Goal: Communication & Community: Answer question/provide support

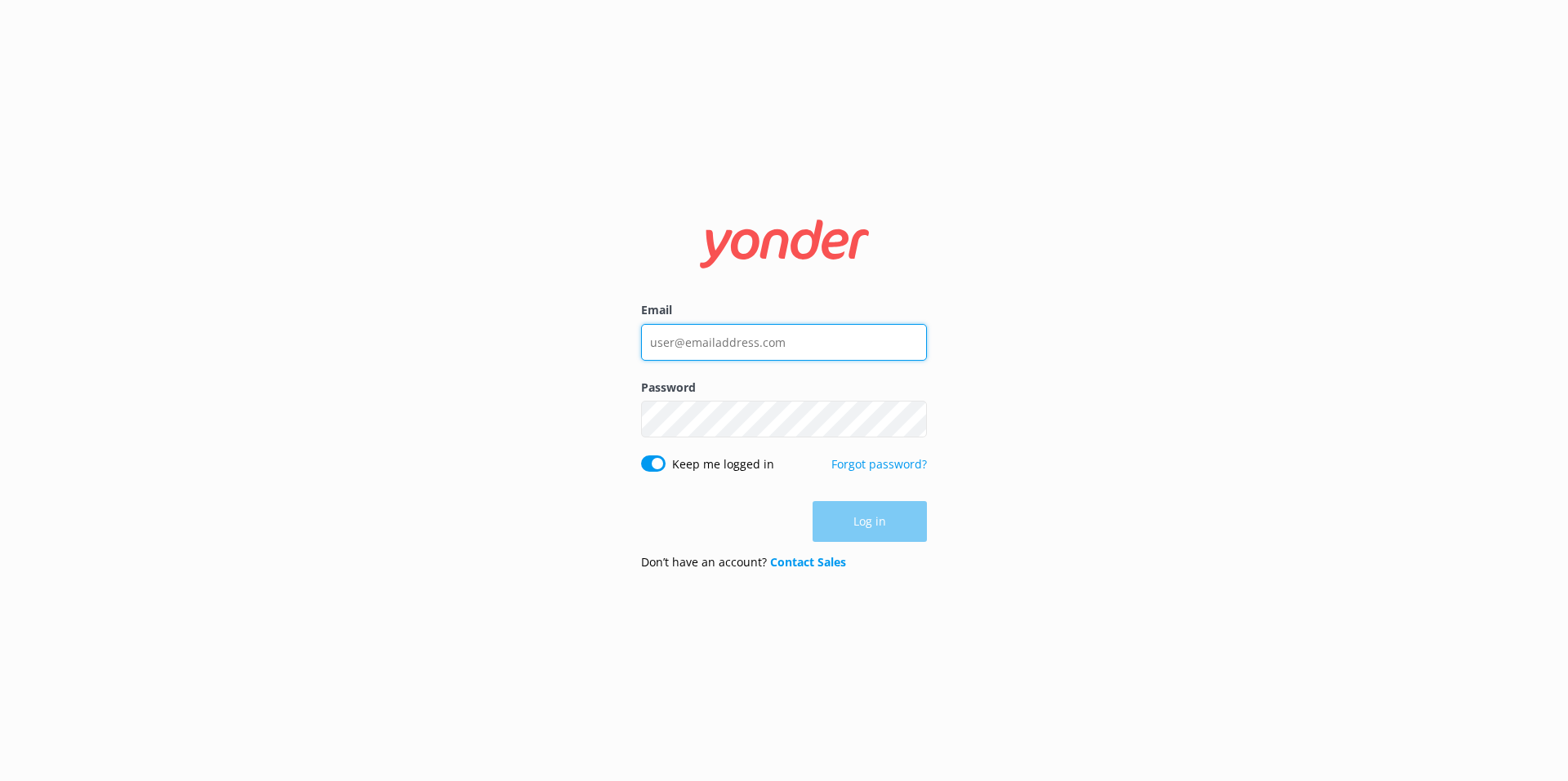
type input "[EMAIL_ADDRESS][DOMAIN_NAME]"
click at [871, 523] on div "Log in" at bounding box center [784, 522] width 286 height 41
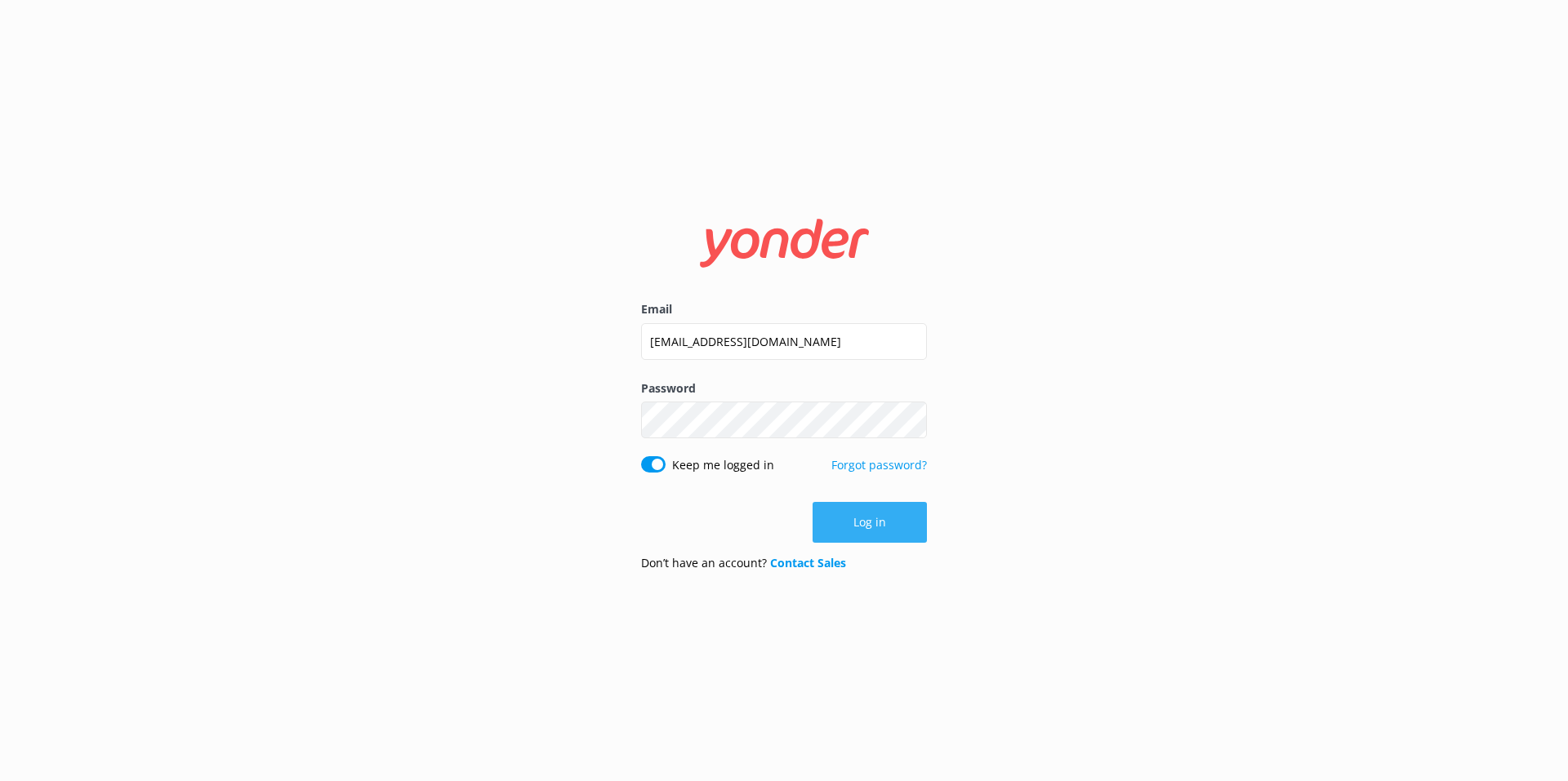
click at [897, 526] on button "Log in" at bounding box center [869, 522] width 114 height 41
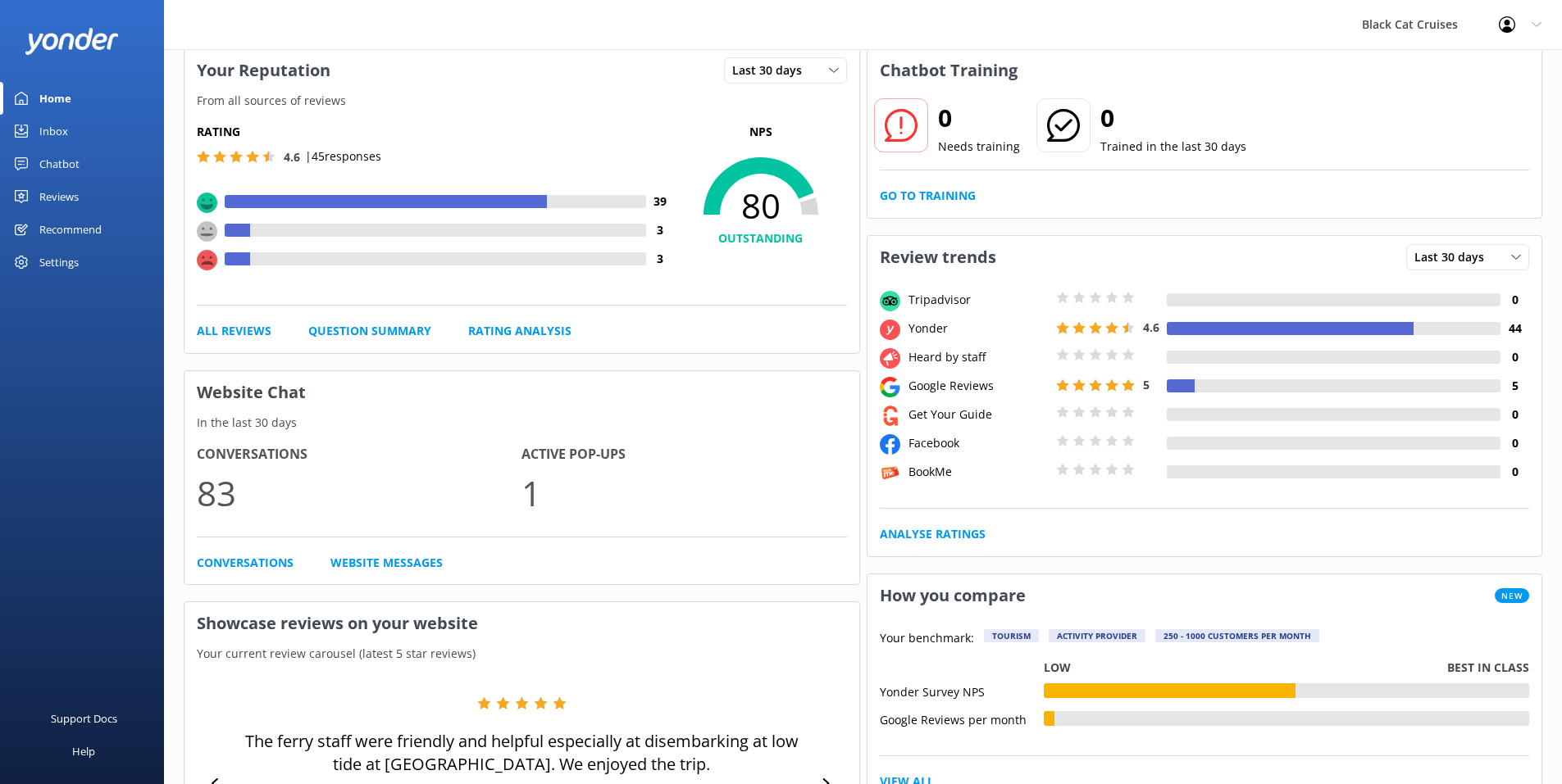
scroll to position [82, 0]
click at [73, 171] on div "Chatbot" at bounding box center [60, 164] width 40 height 33
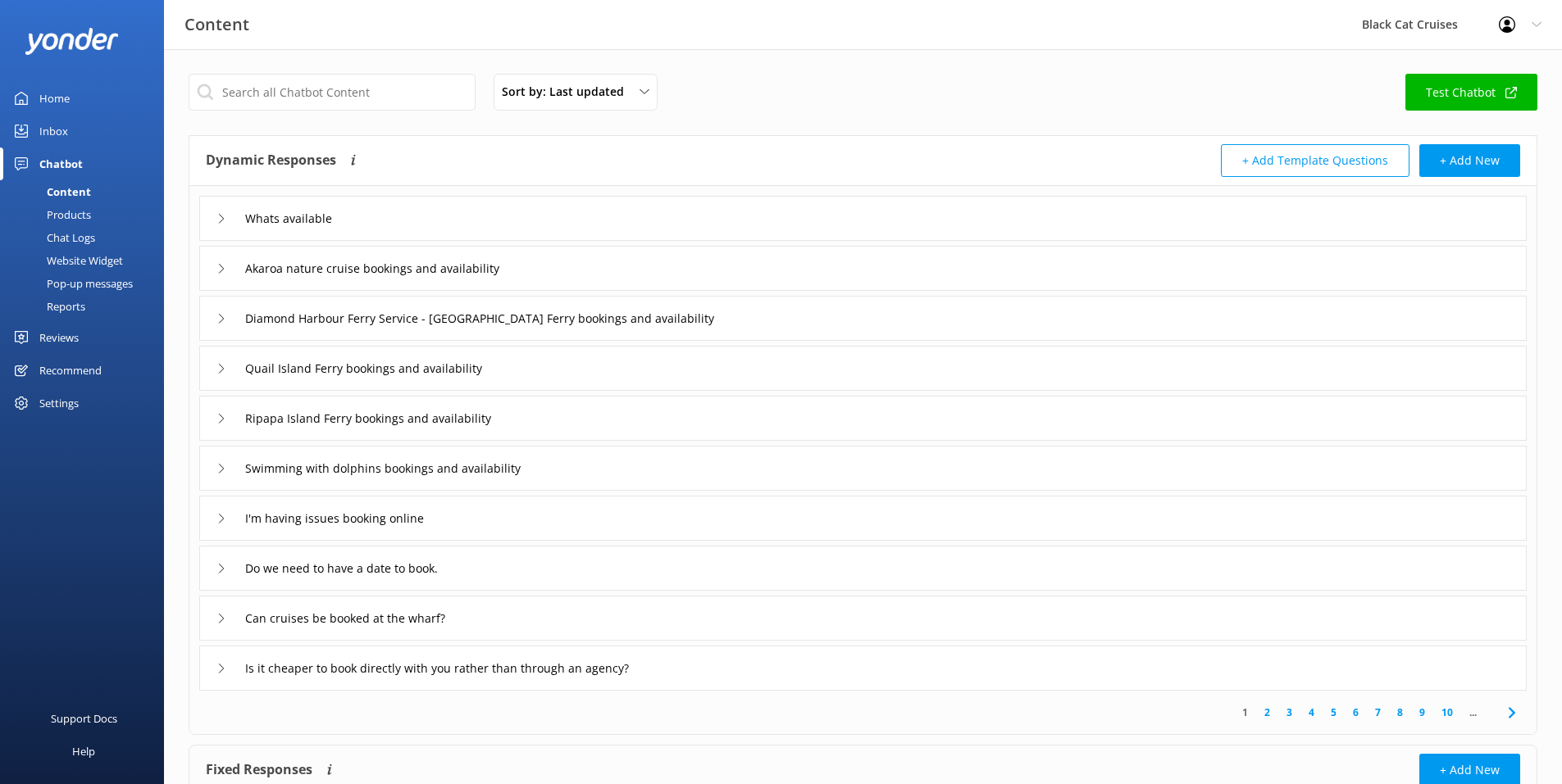
click at [85, 237] on div "Chat Logs" at bounding box center [52, 238] width 85 height 23
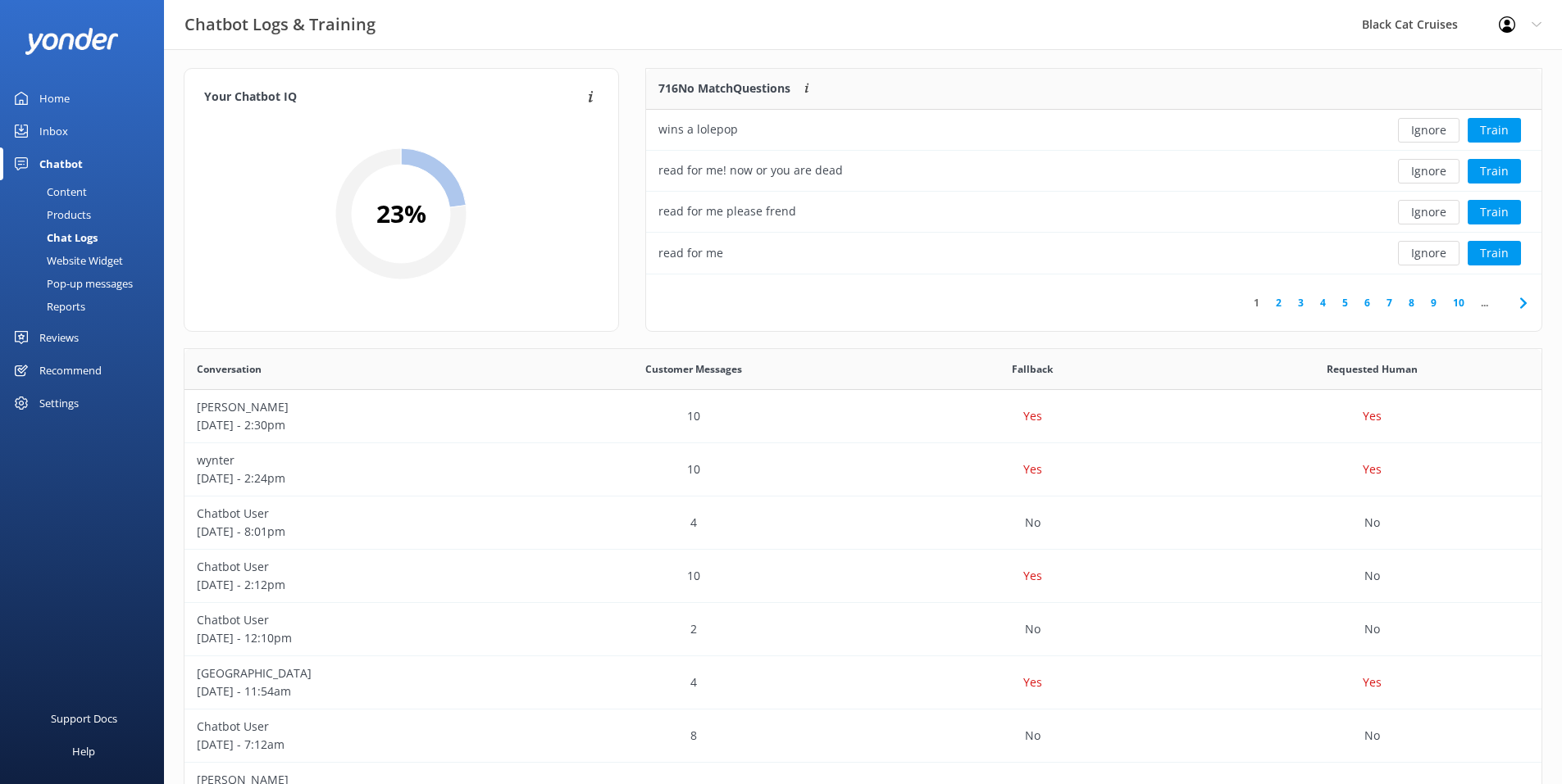
scroll to position [235, 0]
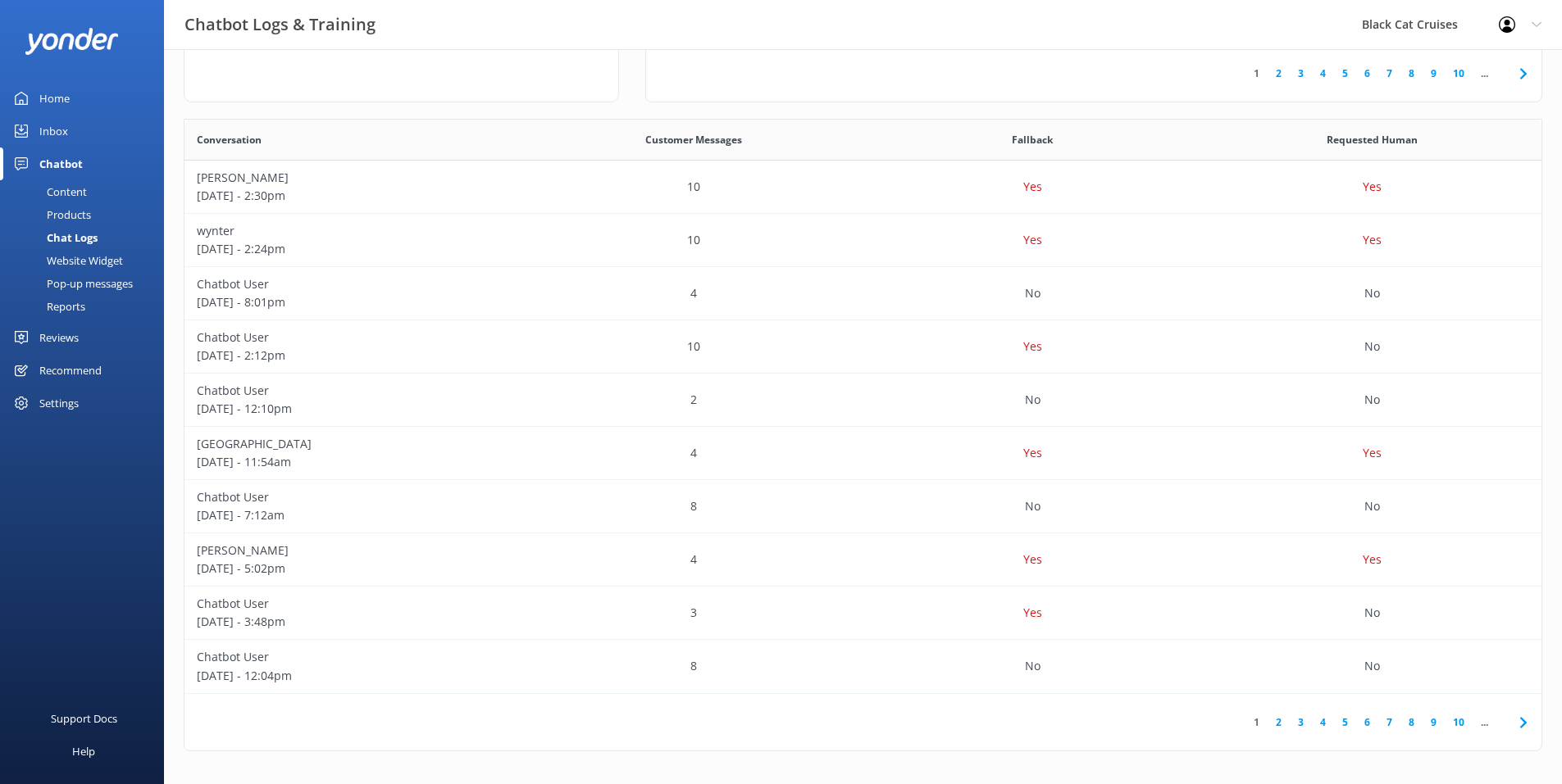
click at [76, 122] on link "Inbox" at bounding box center [82, 130] width 164 height 33
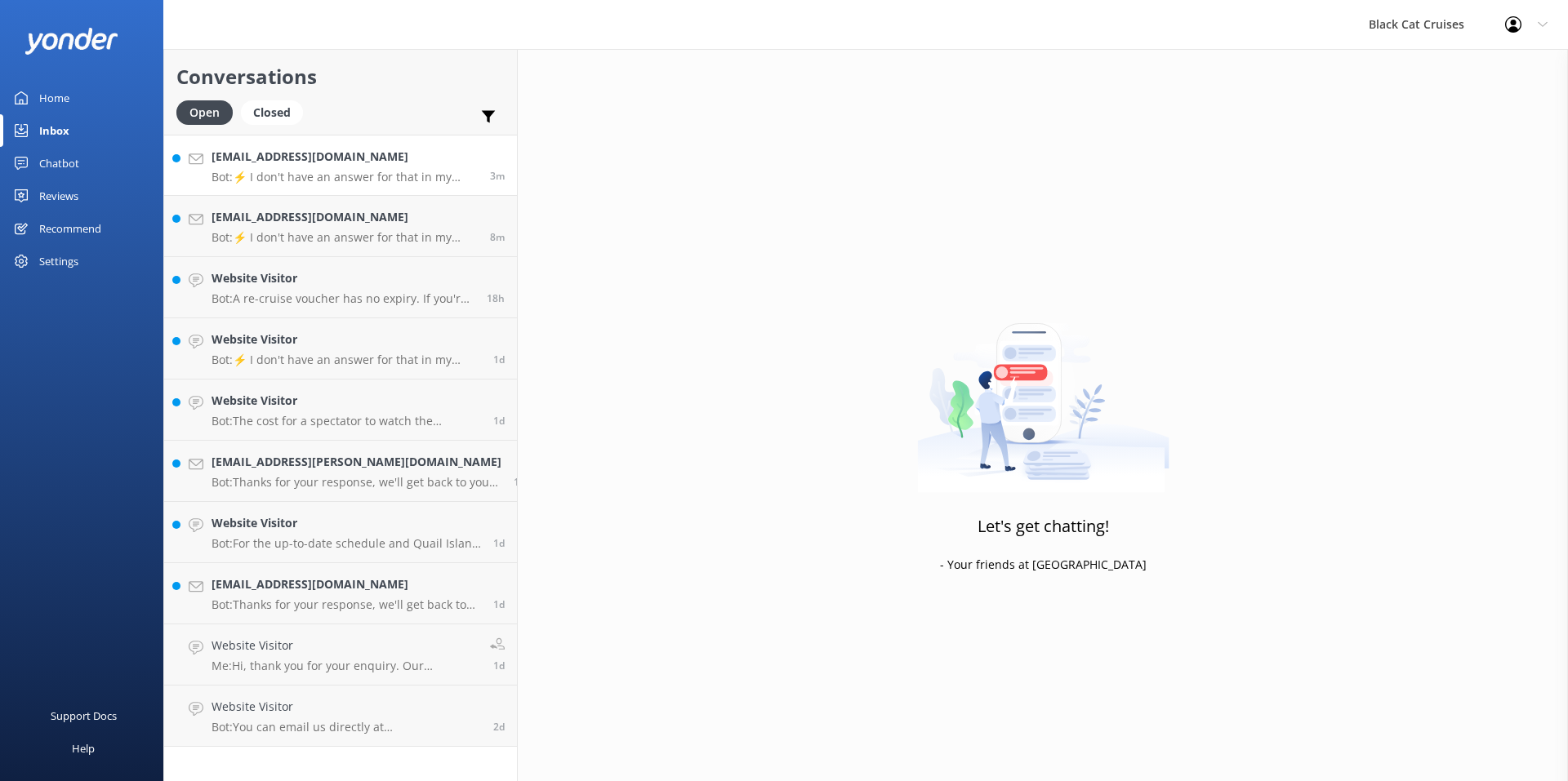
click at [376, 183] on p "Bot: ⚡ I don't have an answer for that in my knowledge base. Please try and rep…" at bounding box center [344, 177] width 266 height 15
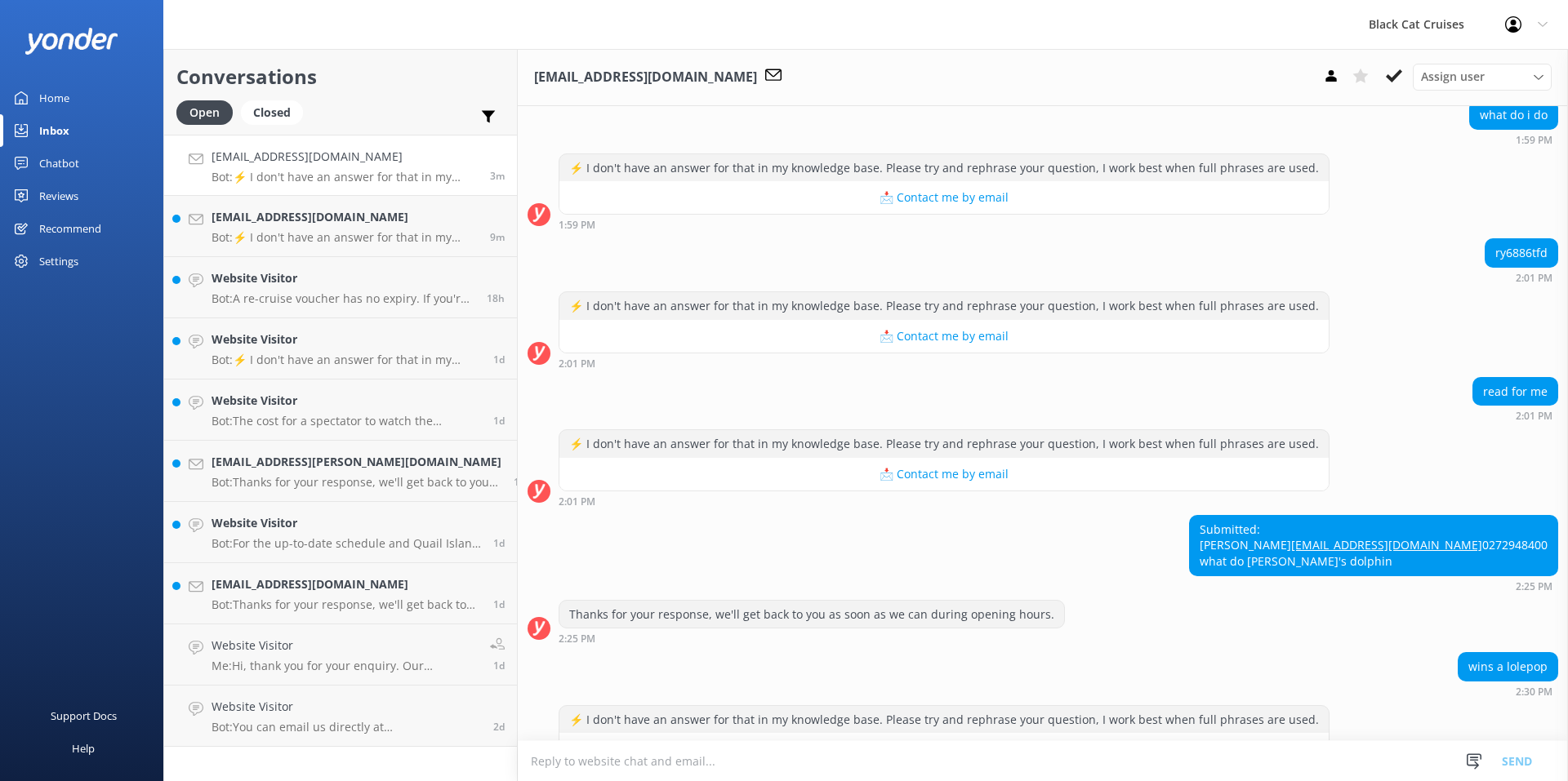
scroll to position [268, 0]
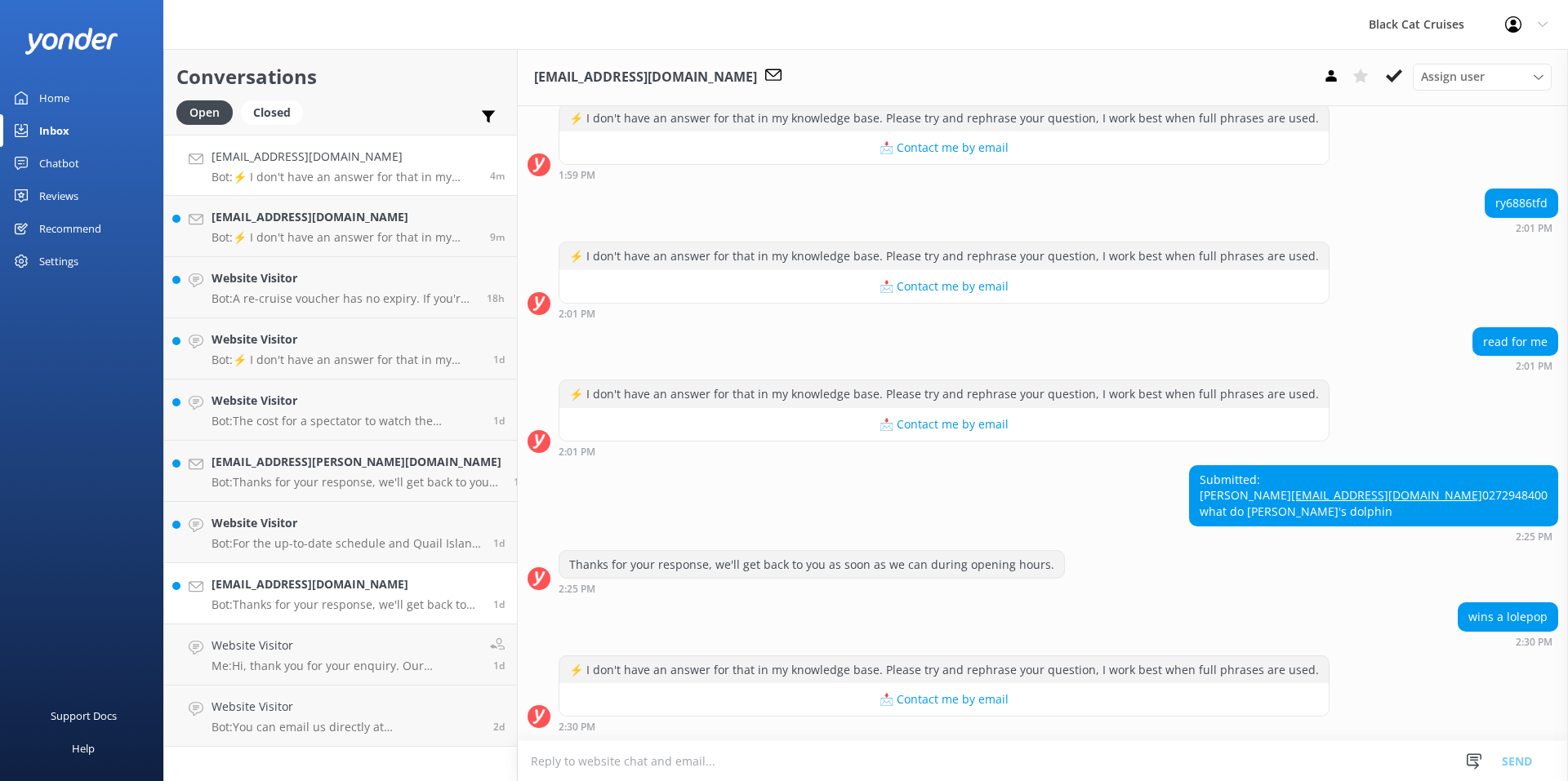
click at [327, 591] on h4 "[EMAIL_ADDRESS][DOMAIN_NAME]" at bounding box center [345, 585] width 269 height 18
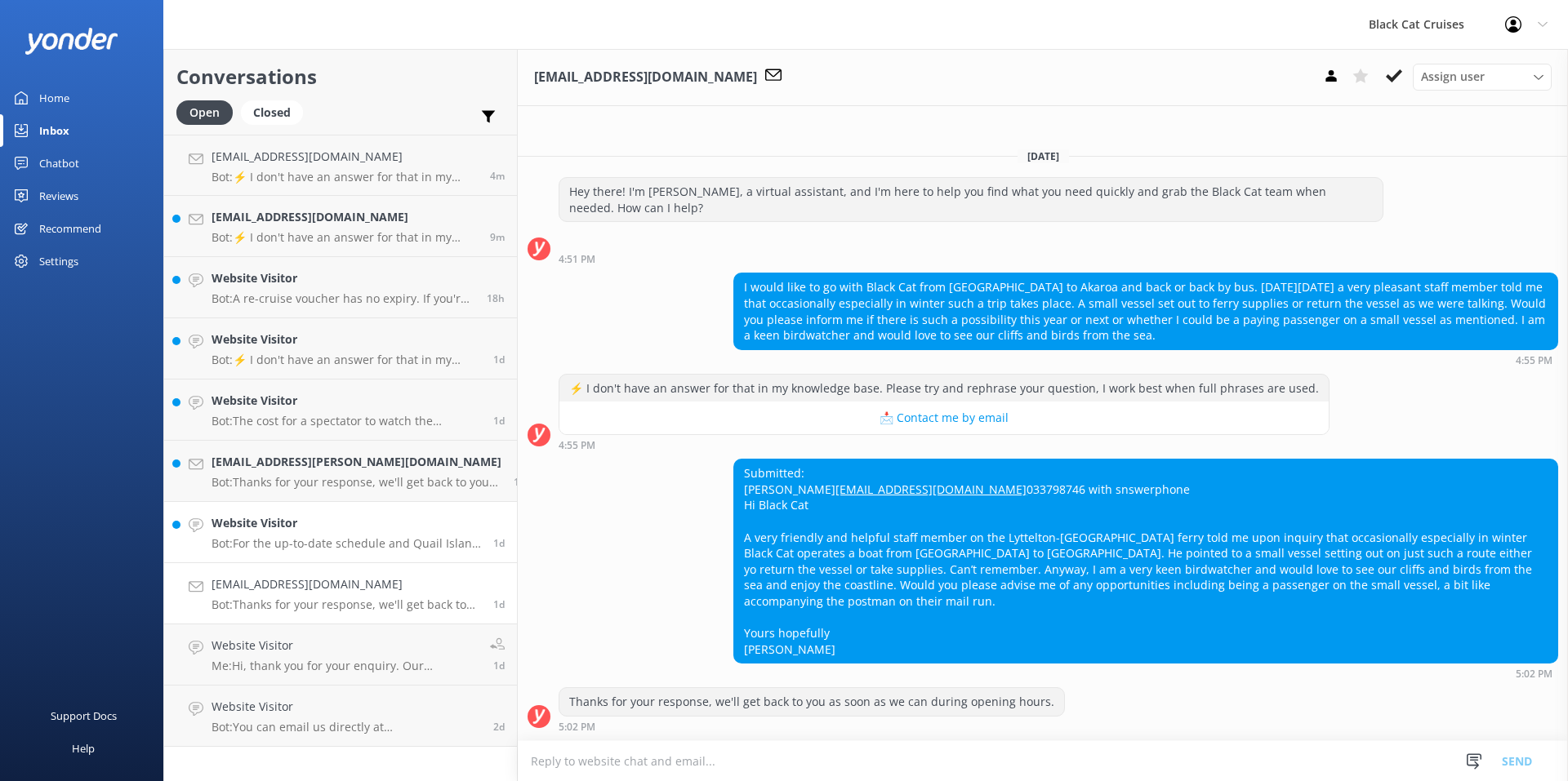
click at [381, 542] on p "Bot: For the up-to-date schedule and [GEOGRAPHIC_DATA] Ferry availability, plea…" at bounding box center [345, 543] width 269 height 15
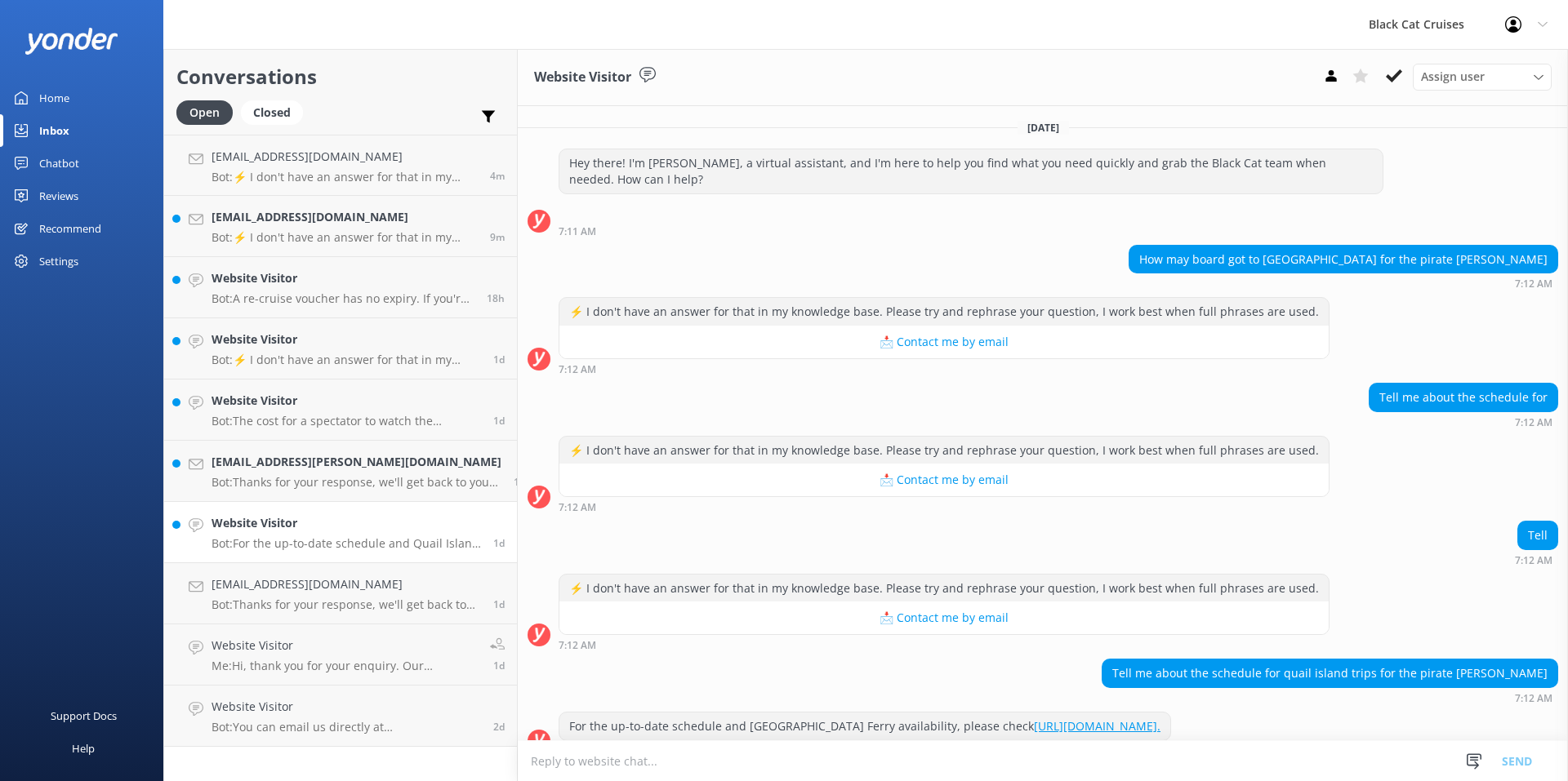
scroll to position [25, 0]
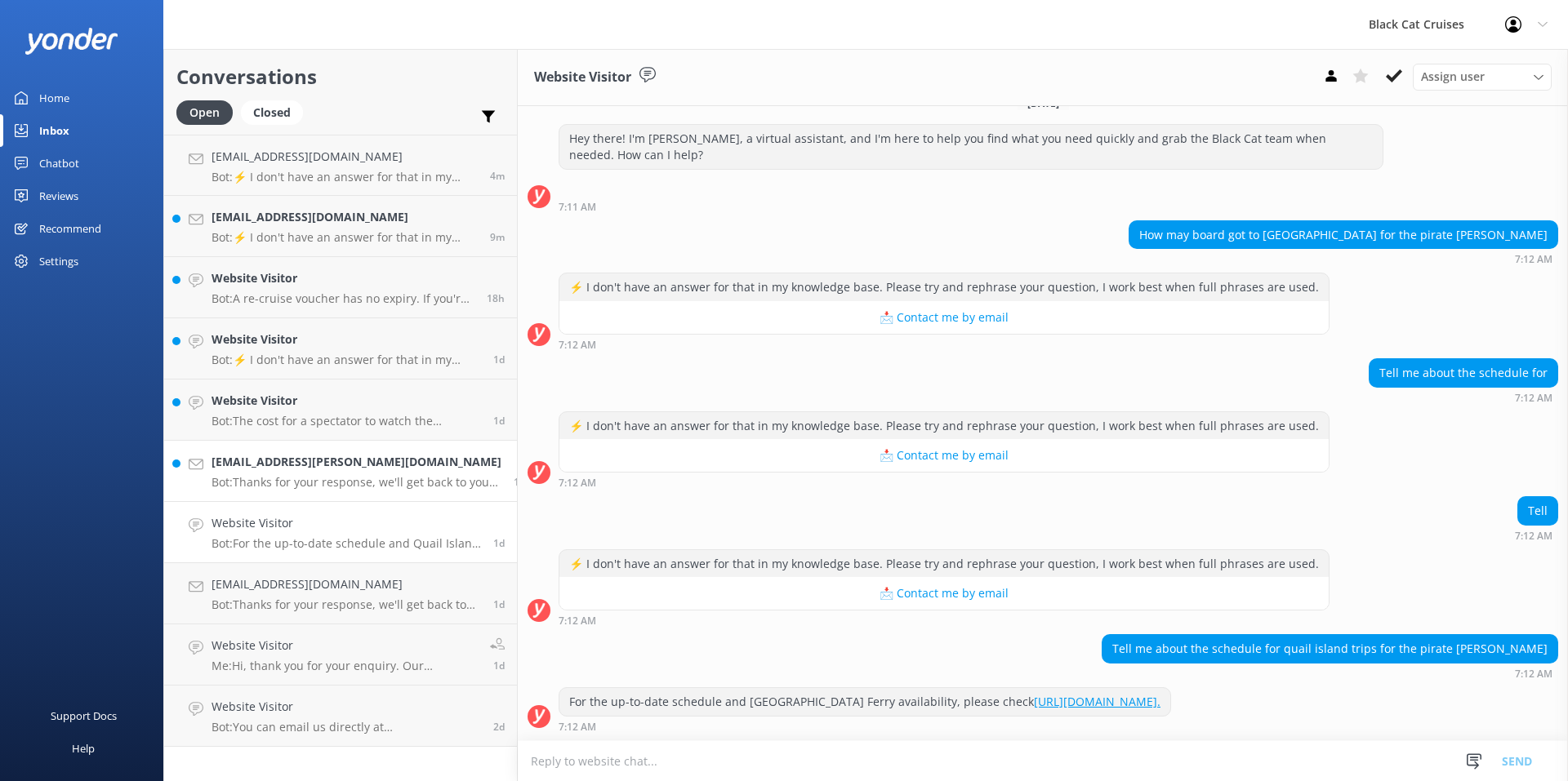
click at [400, 480] on p "Bot: Thanks for your response, we'll get back to you as soon as we can during o…" at bounding box center [356, 482] width 290 height 15
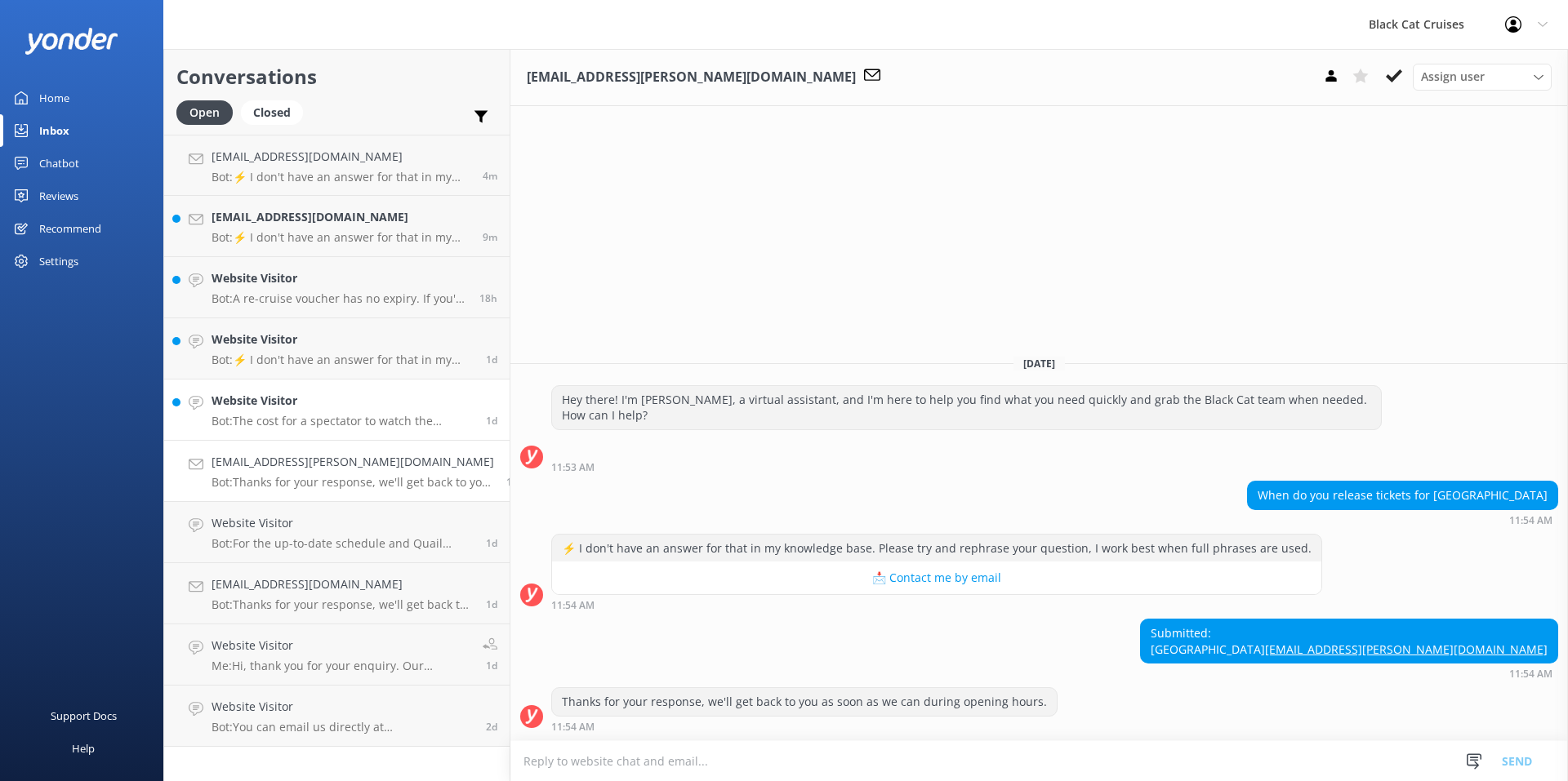
click at [372, 427] on p "Bot: The cost for a spectator to watch the Swimming with Dolphins trip starts f…" at bounding box center [342, 421] width 262 height 15
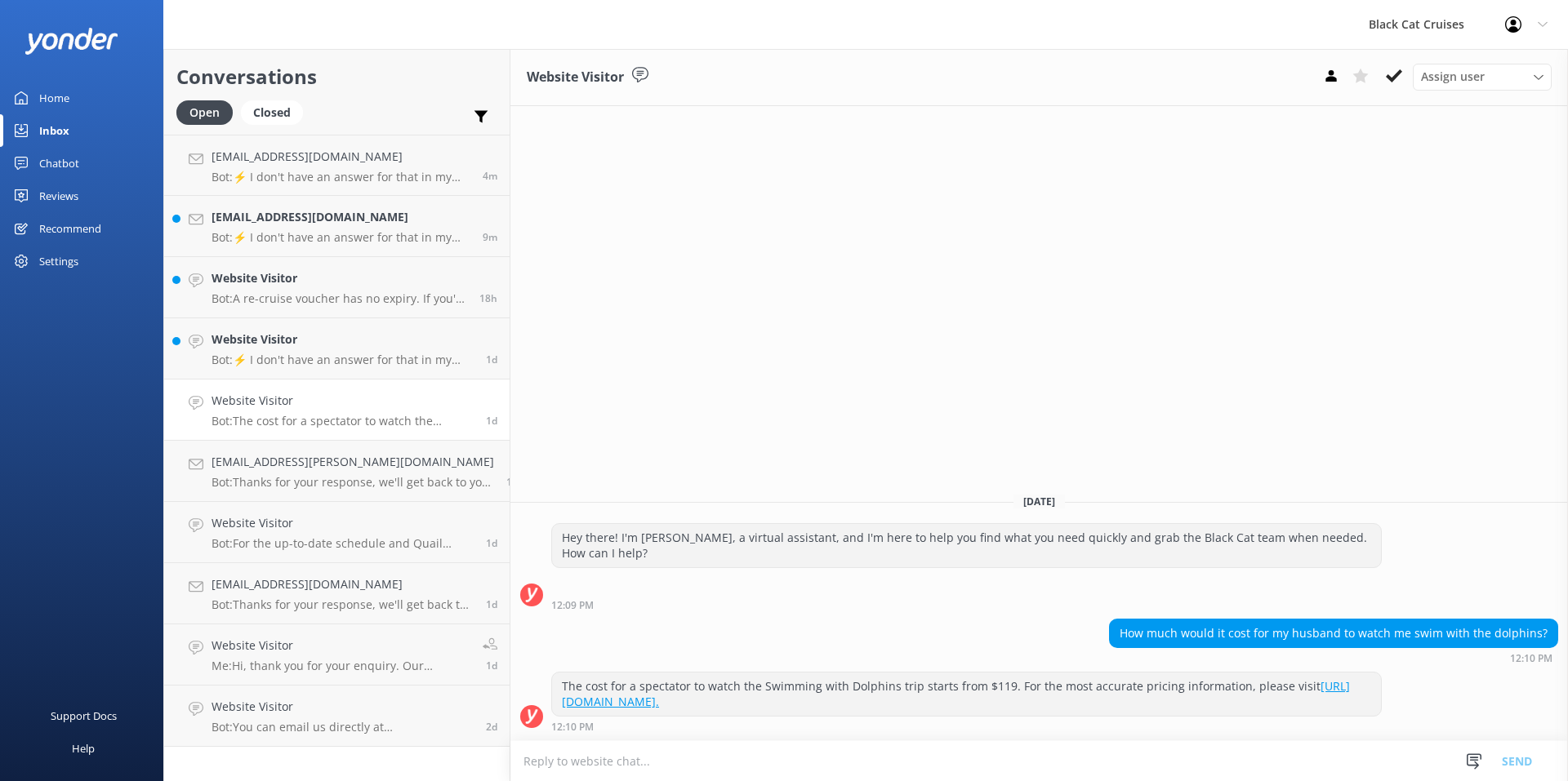
drag, startPoint x: 346, startPoint y: 408, endPoint x: 302, endPoint y: 414, distance: 44.4
click at [302, 414] on p "Bot: The cost for a spectator to watch the Swimming with Dolphins trip starts f…" at bounding box center [342, 421] width 262 height 15
click at [387, 347] on h4 "Website Visitor" at bounding box center [342, 339] width 262 height 18
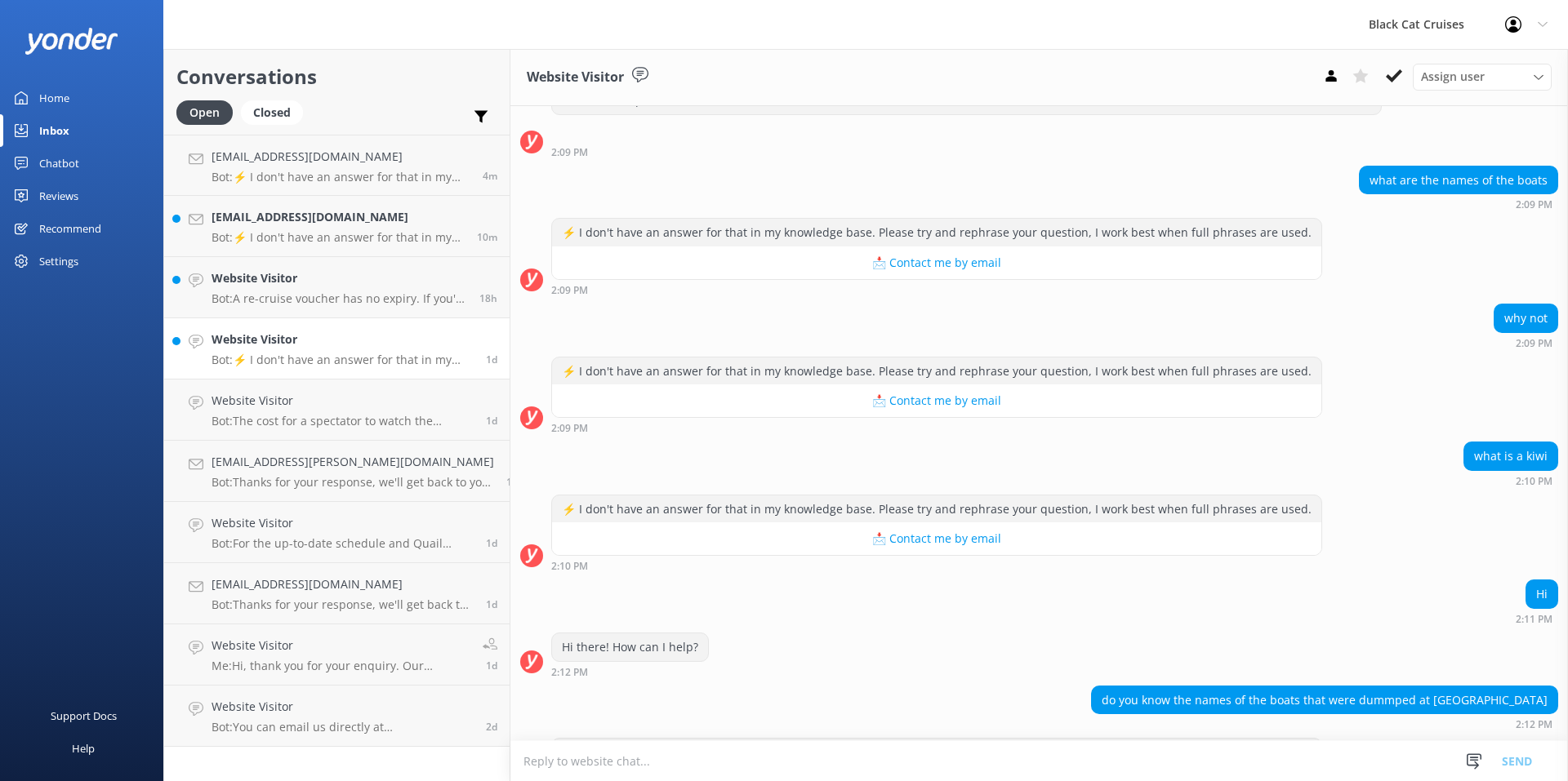
scroll to position [146, 0]
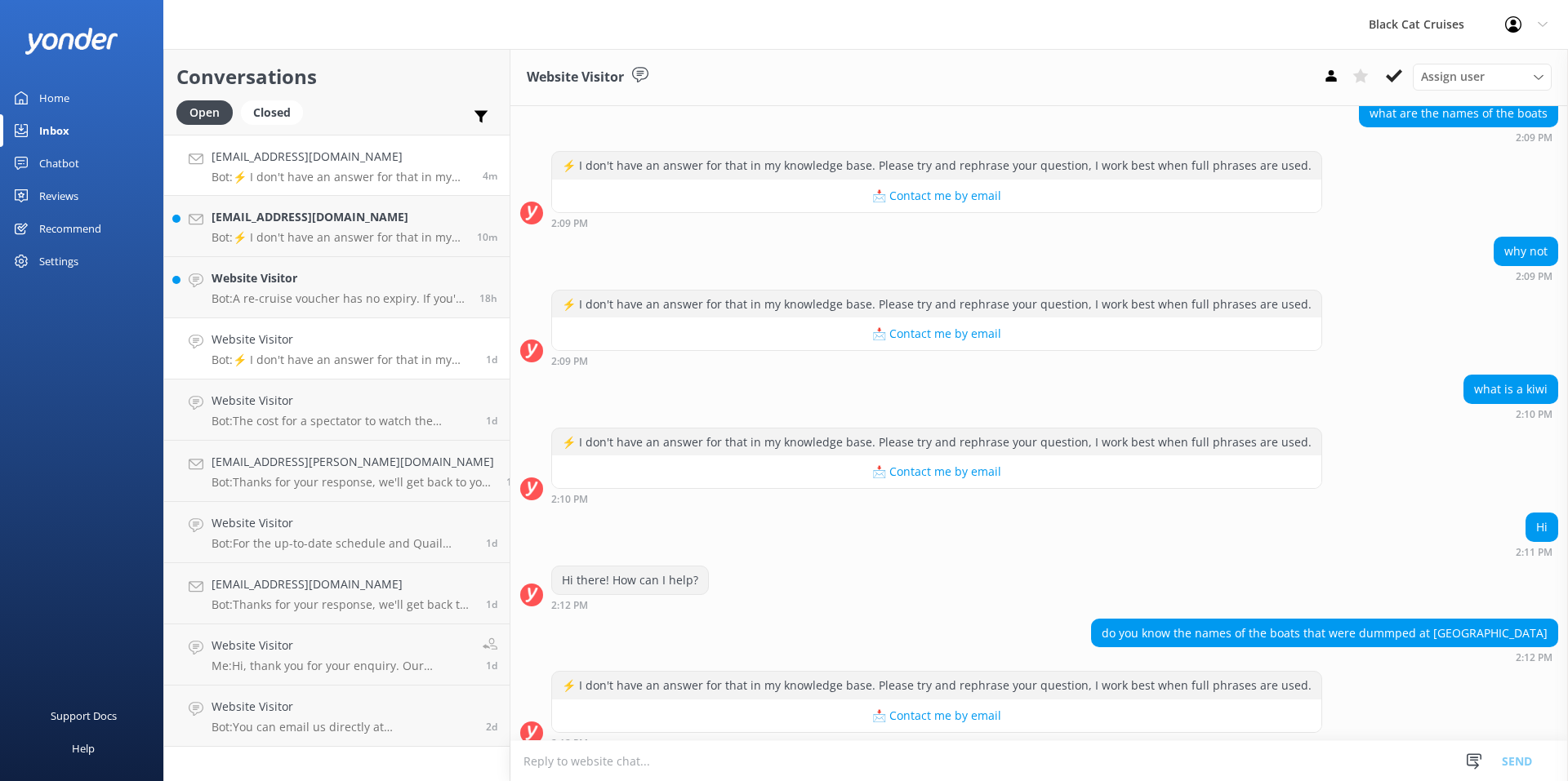
click at [360, 187] on link "[EMAIL_ADDRESS][DOMAIN_NAME] Bot: ⚡ I don't have an answer for that in my knowl…" at bounding box center [337, 166] width 345 height 61
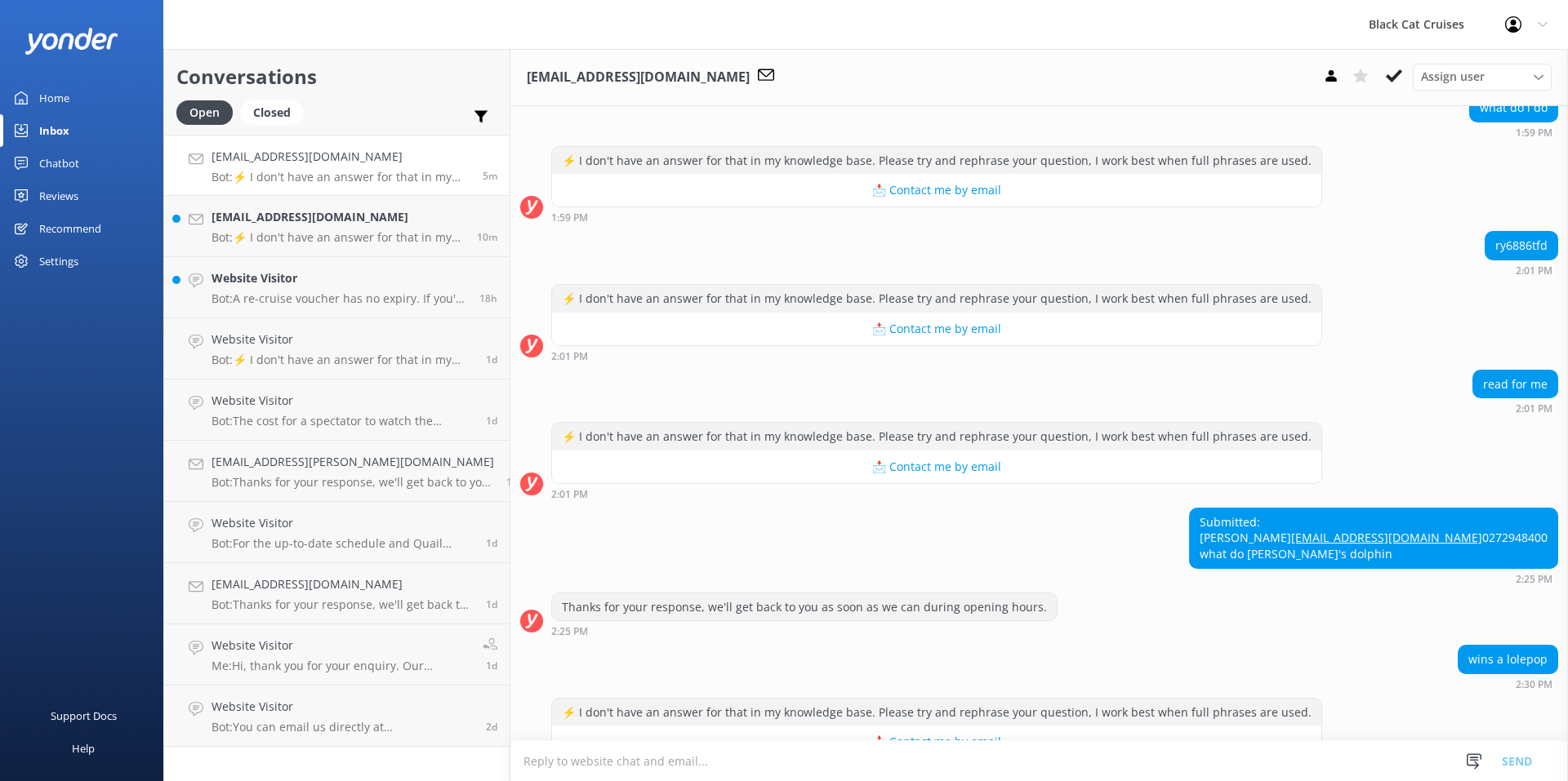
scroll to position [268, 0]
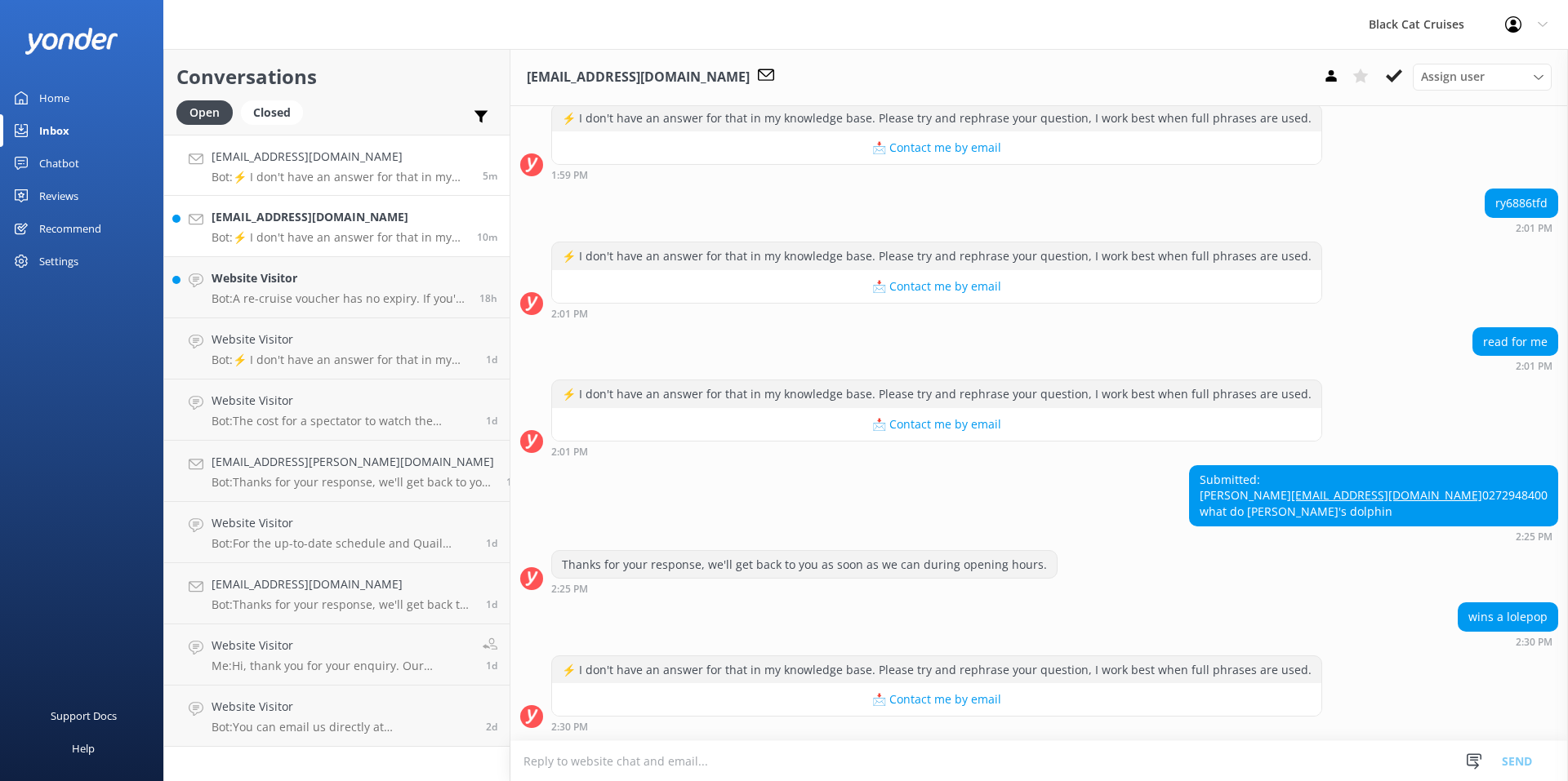
click at [357, 202] on link "[EMAIL_ADDRESS][DOMAIN_NAME] Bot: ⚡ I don't have an answer for that in my knowl…" at bounding box center [337, 227] width 345 height 61
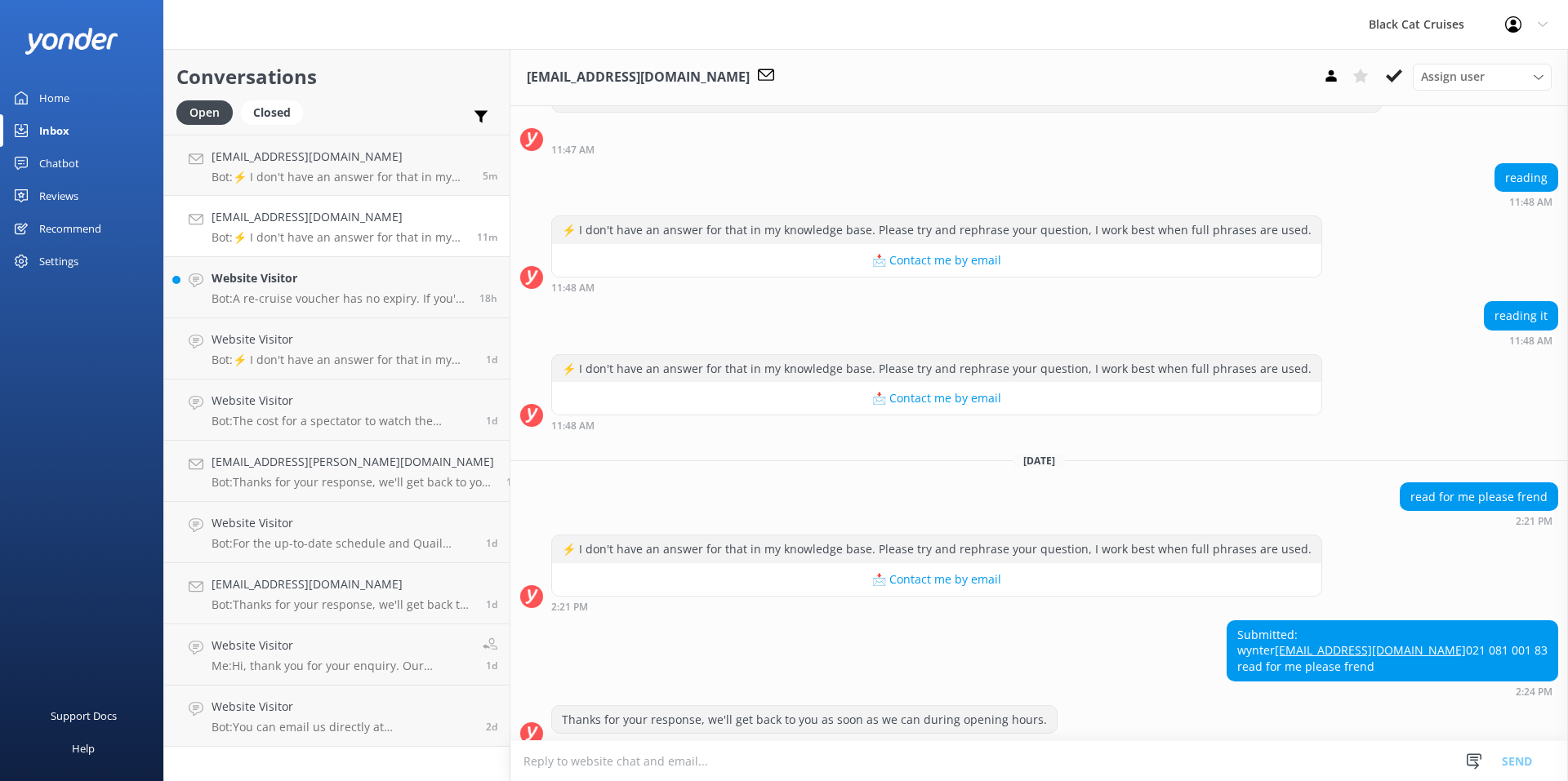
scroll to position [163, 0]
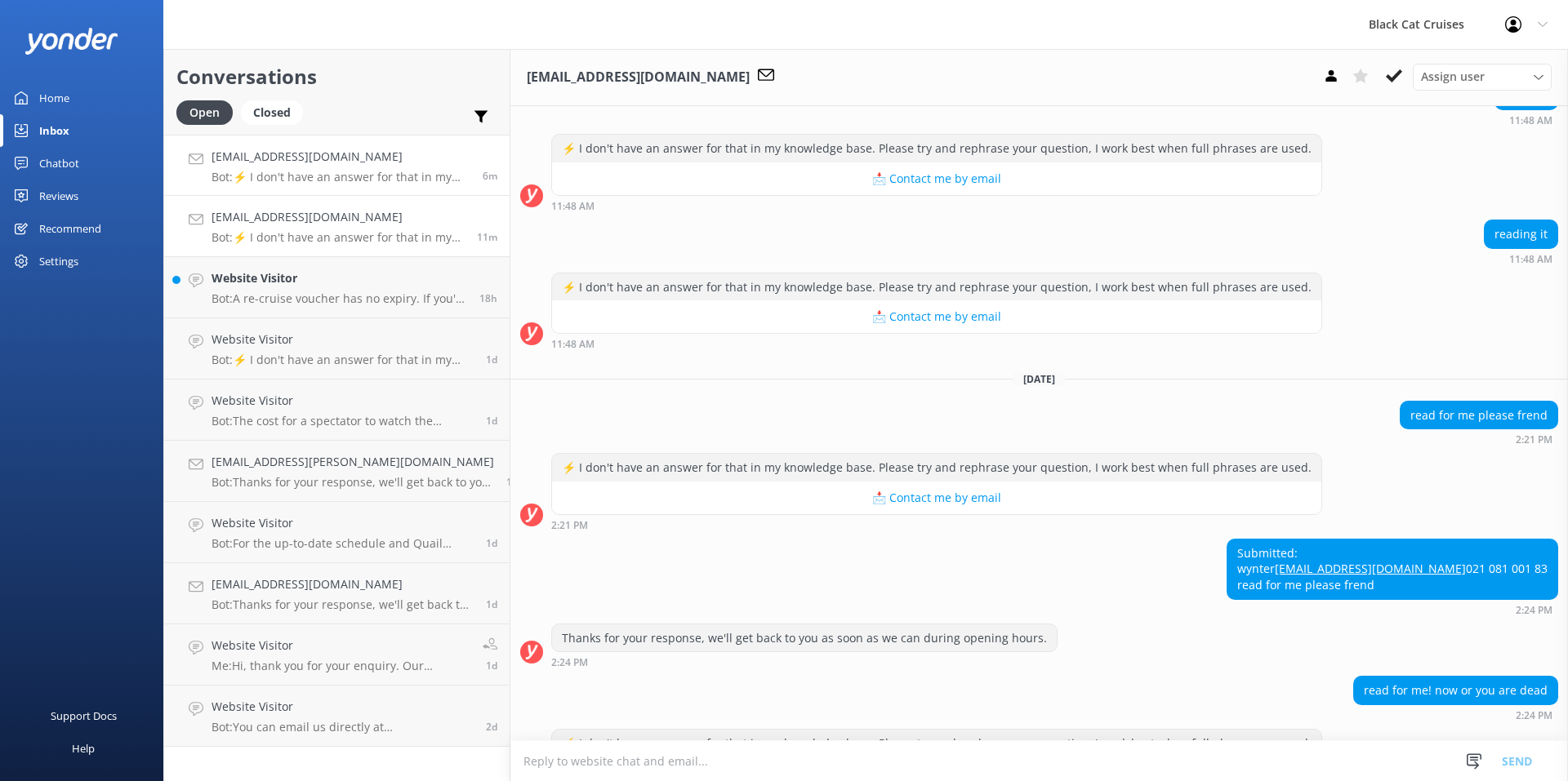
click at [315, 176] on p "Bot: ⚡ I don't have an answer for that in my knowledge base. Please try and rep…" at bounding box center [340, 177] width 259 height 15
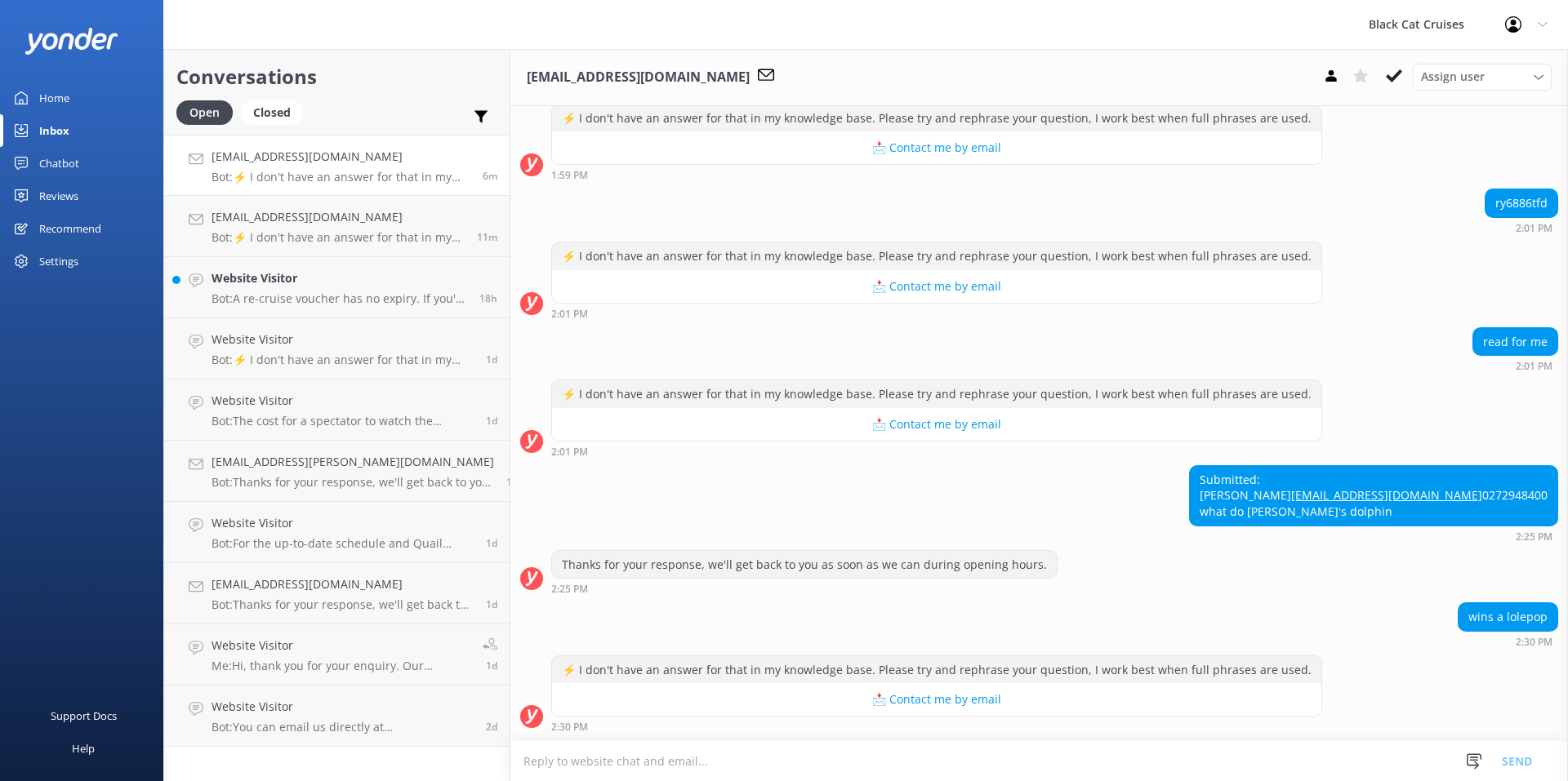
scroll to position [268, 0]
click at [394, 244] on p "Bot: ⚡ I don't have an answer for that in my knowledge base. Please try and rep…" at bounding box center [337, 238] width 253 height 15
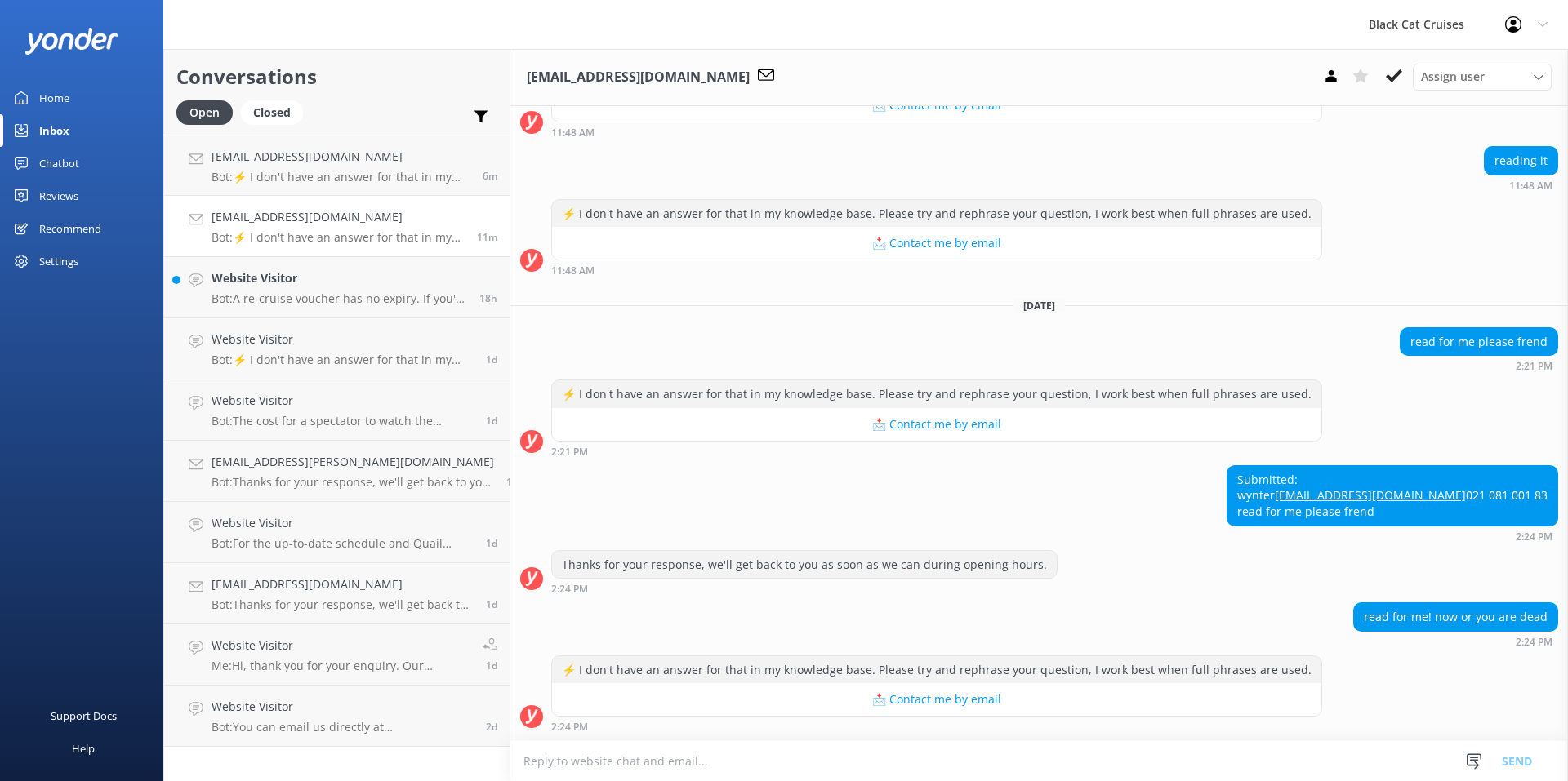
click at [355, 205] on link "[EMAIL_ADDRESS][DOMAIN_NAME] Bot: ⚡ I don't have an answer for that in my knowl…" at bounding box center [337, 227] width 345 height 61
click at [351, 172] on p "Bot: ⚡ I don't have an answer for that in my knowledge base. Please try and rep…" at bounding box center [340, 177] width 259 height 15
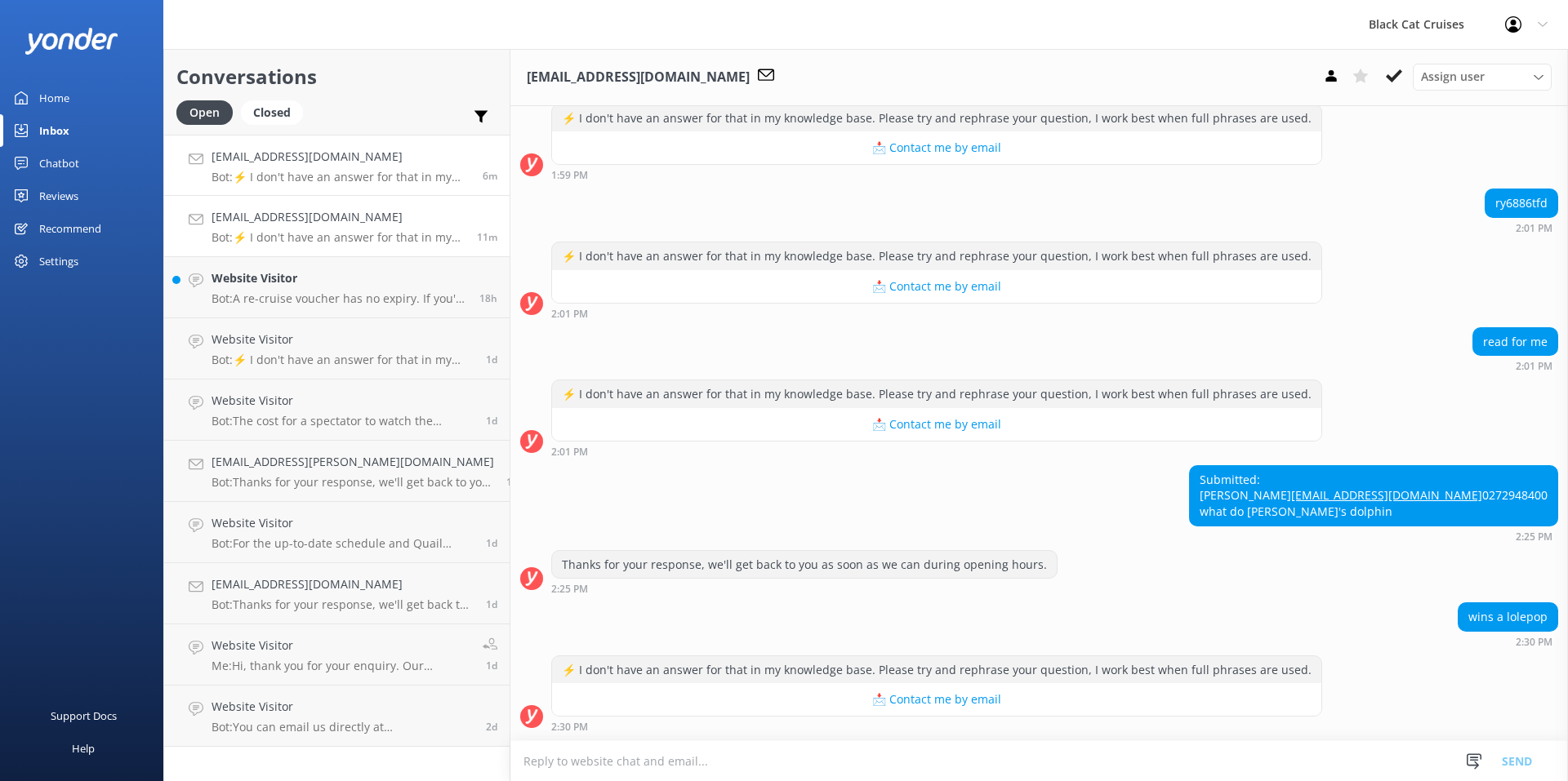
click at [361, 227] on div "[EMAIL_ADDRESS][DOMAIN_NAME] Bot: ⚡ I don't have an answer for that in my knowl…" at bounding box center [337, 226] width 253 height 36
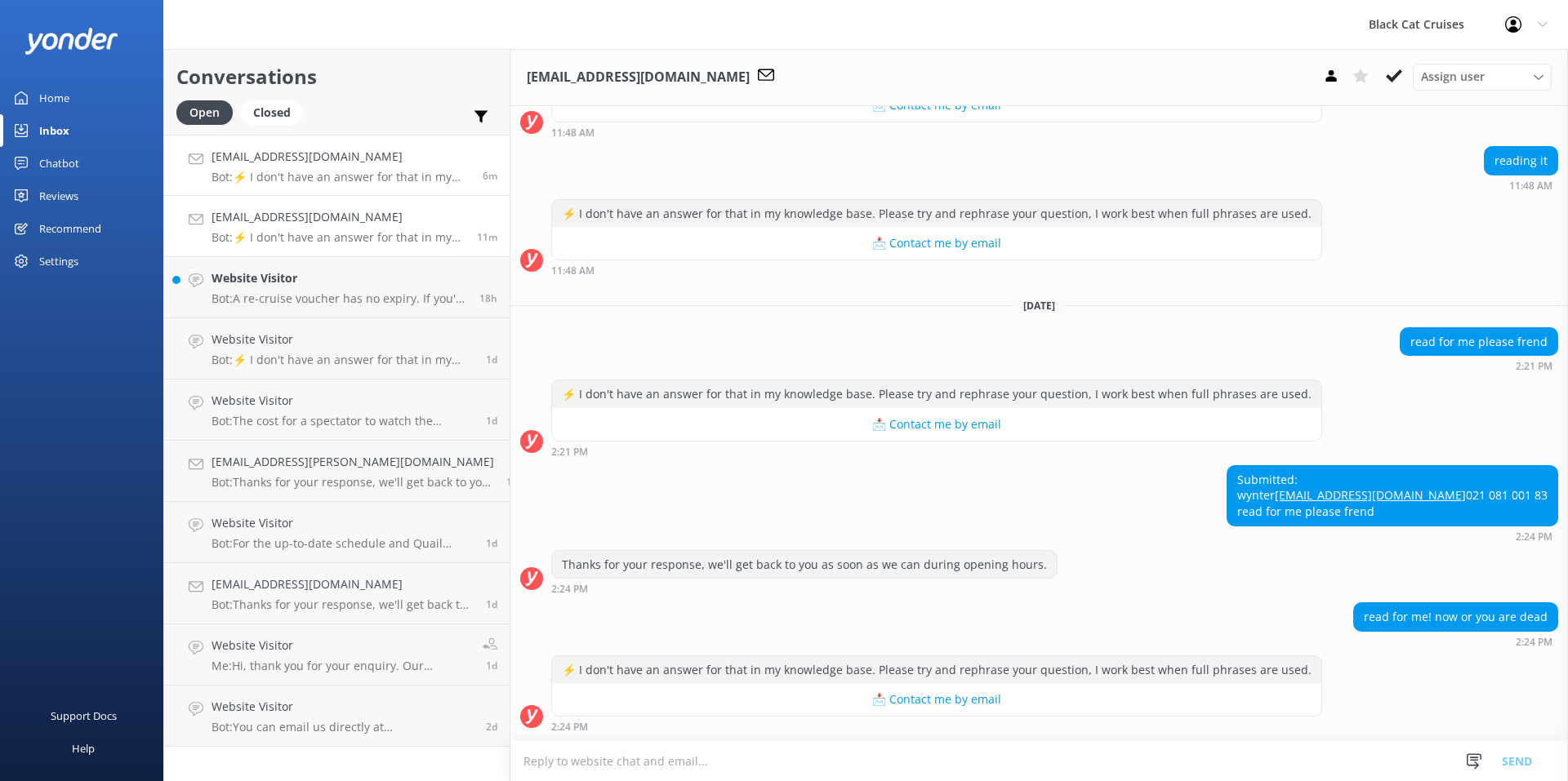
click at [379, 174] on p "Bot: ⚡ I don't have an answer for that in my knowledge base. Please try and rep…" at bounding box center [340, 177] width 259 height 15
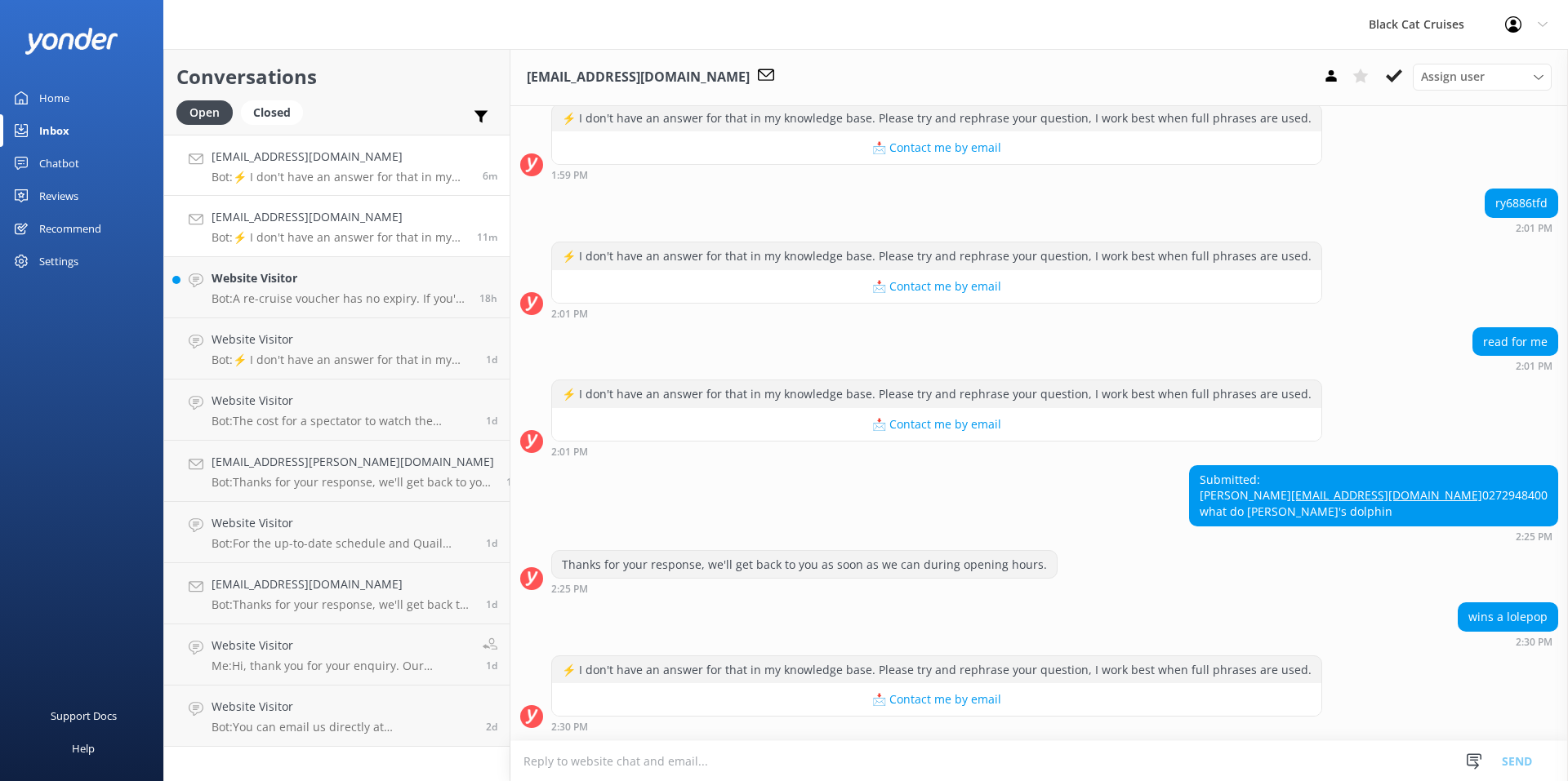
scroll to position [268, 0]
click at [355, 288] on div "Website Visitor Bot: A re-cruise voucher has no expiry. If you're having issues…" at bounding box center [339, 287] width 256 height 36
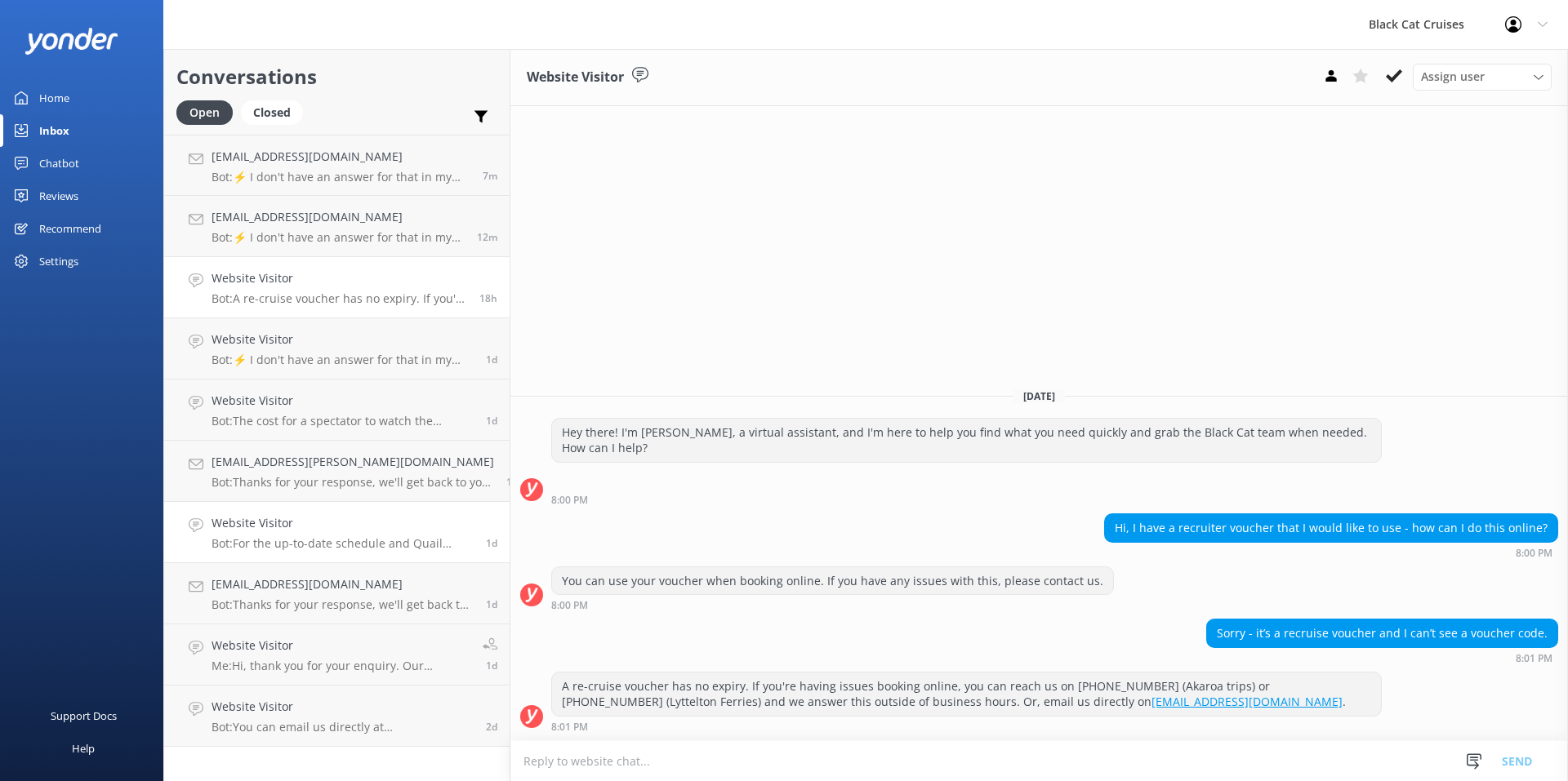
click at [268, 549] on p "Bot: For the up-to-date schedule and [GEOGRAPHIC_DATA] Ferry availability, plea…" at bounding box center [342, 543] width 262 height 15
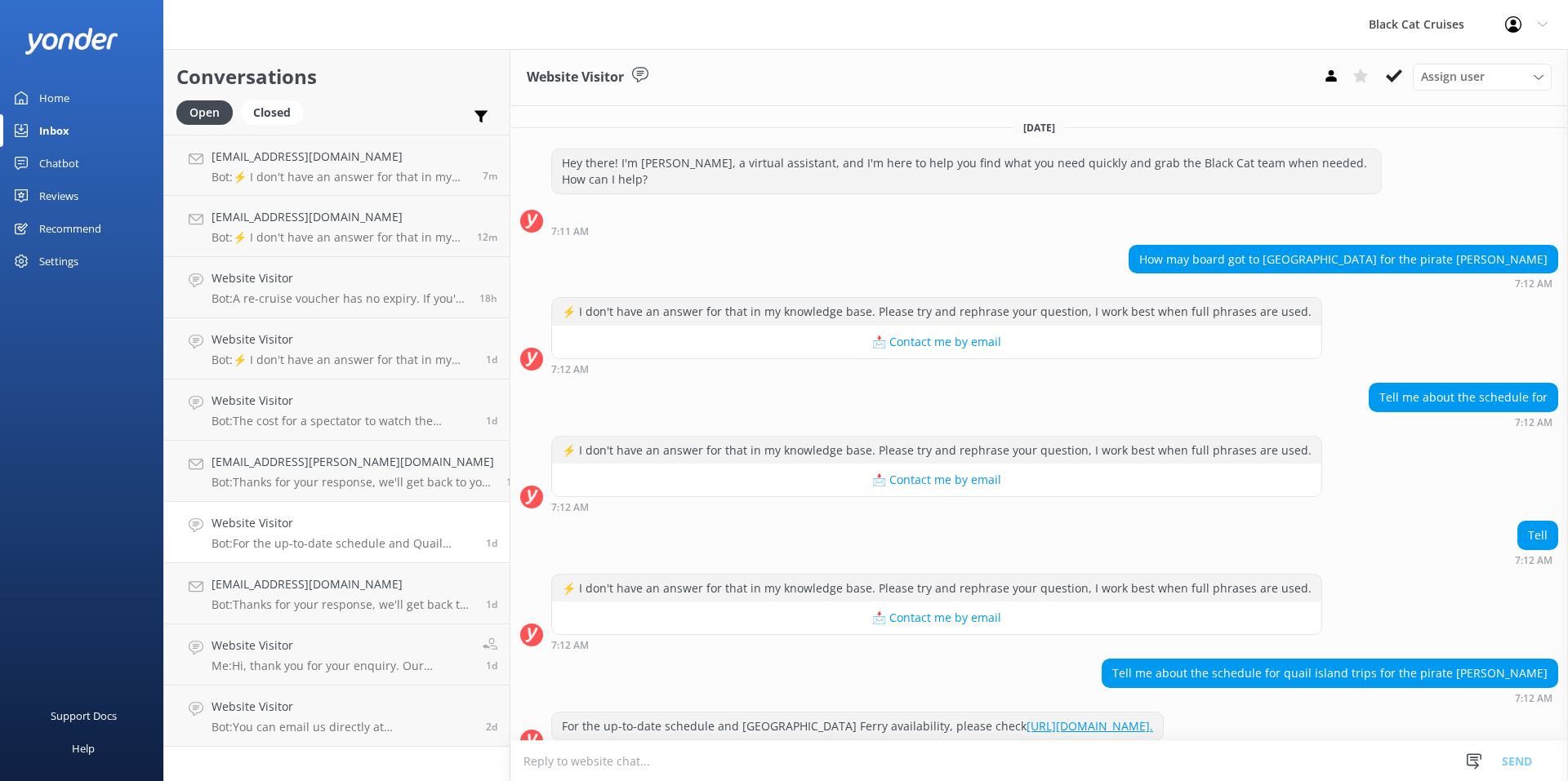
scroll to position [25, 0]
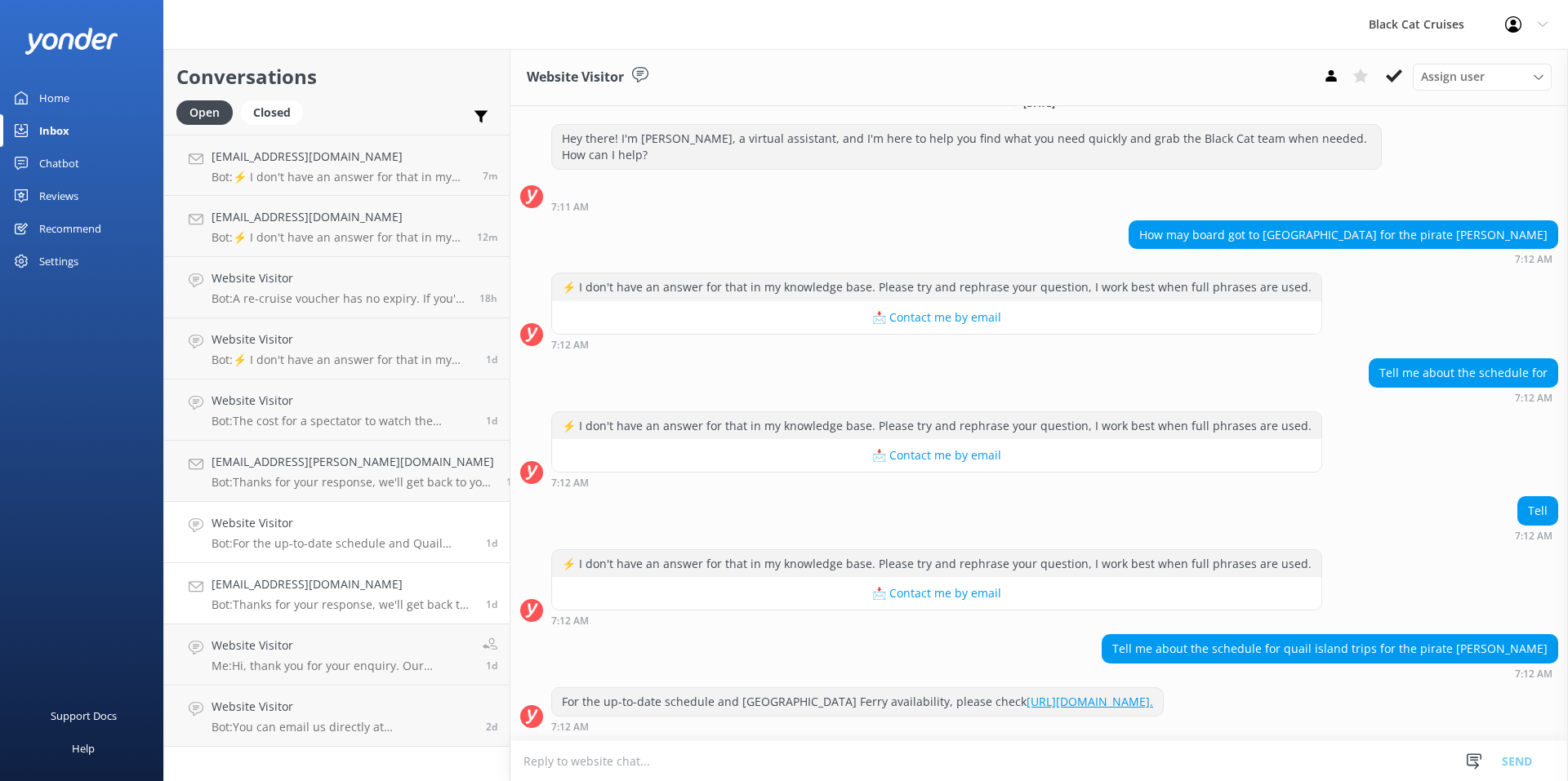
click at [328, 608] on p "Bot: Thanks for your response, we'll get back to you as soon as we can during o…" at bounding box center [342, 605] width 262 height 15
